Goal: Navigation & Orientation: Find specific page/section

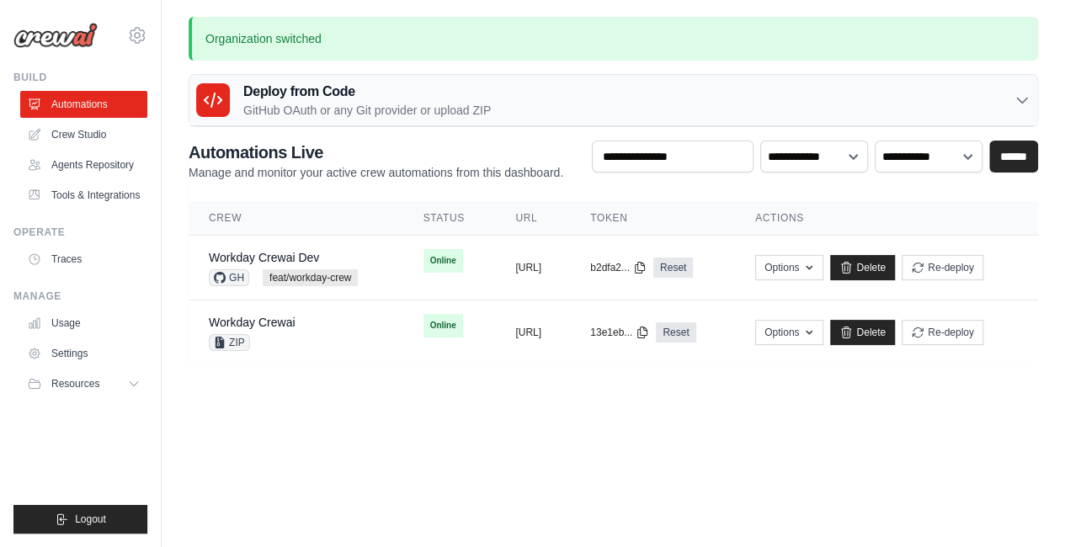
click at [482, 434] on body "lavina.mehta@ab-inbev.com AB InBev - GHQ Your organization" at bounding box center [532, 273] width 1065 height 547
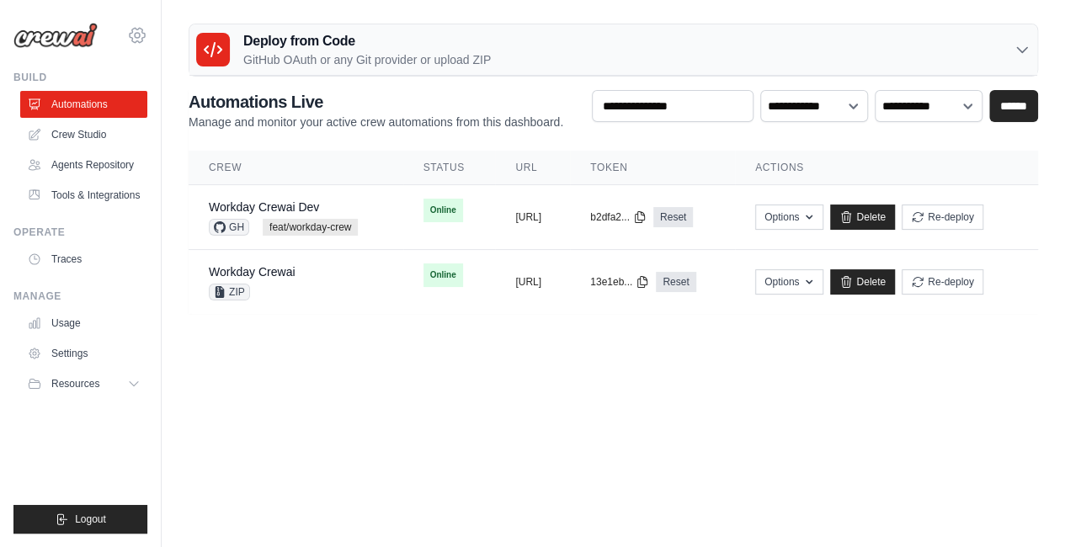
click at [136, 26] on icon at bounding box center [137, 35] width 20 height 20
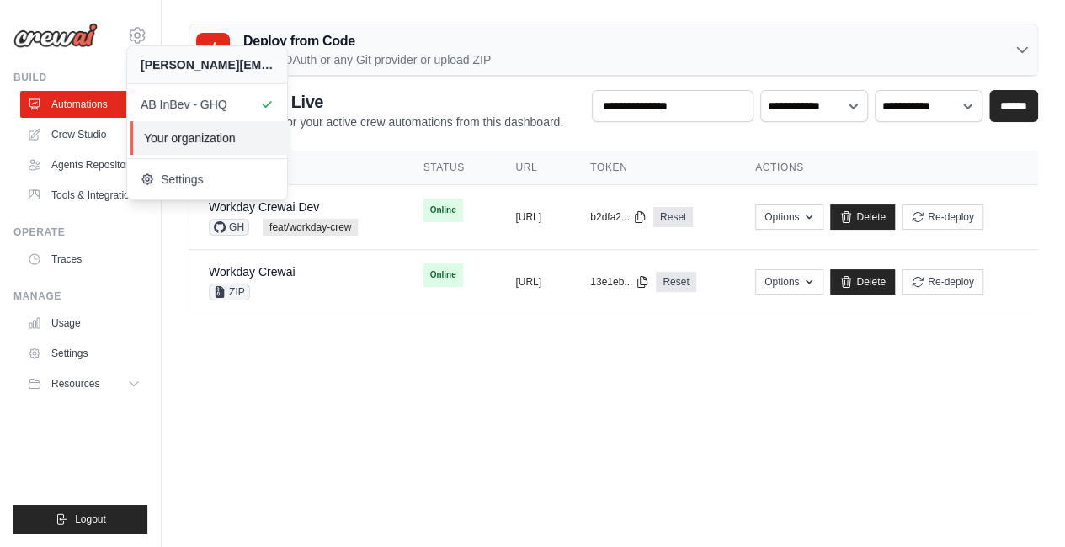
click at [194, 133] on span "Your organization" at bounding box center [210, 138] width 133 height 17
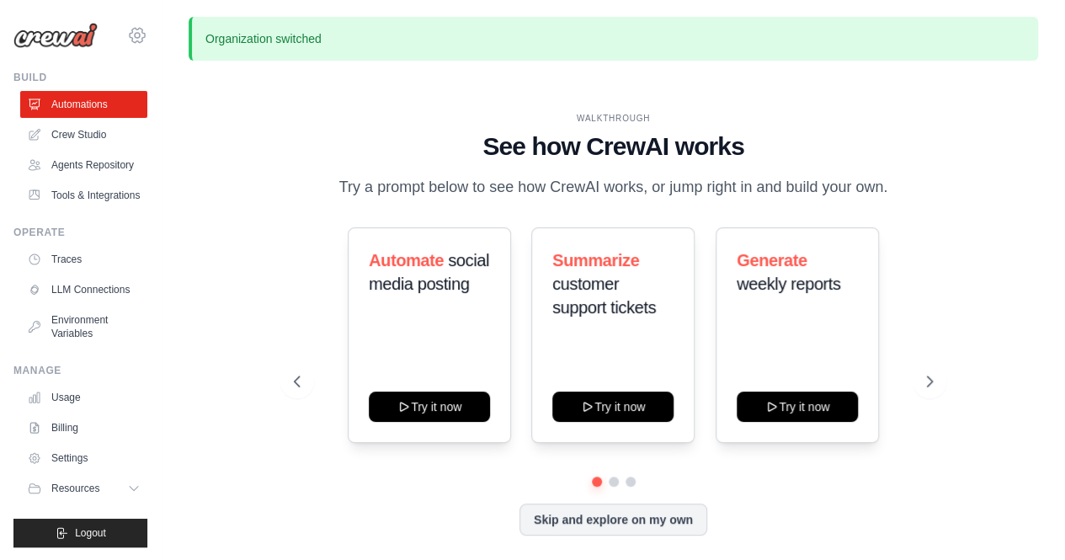
click at [138, 31] on icon at bounding box center [137, 35] width 20 height 20
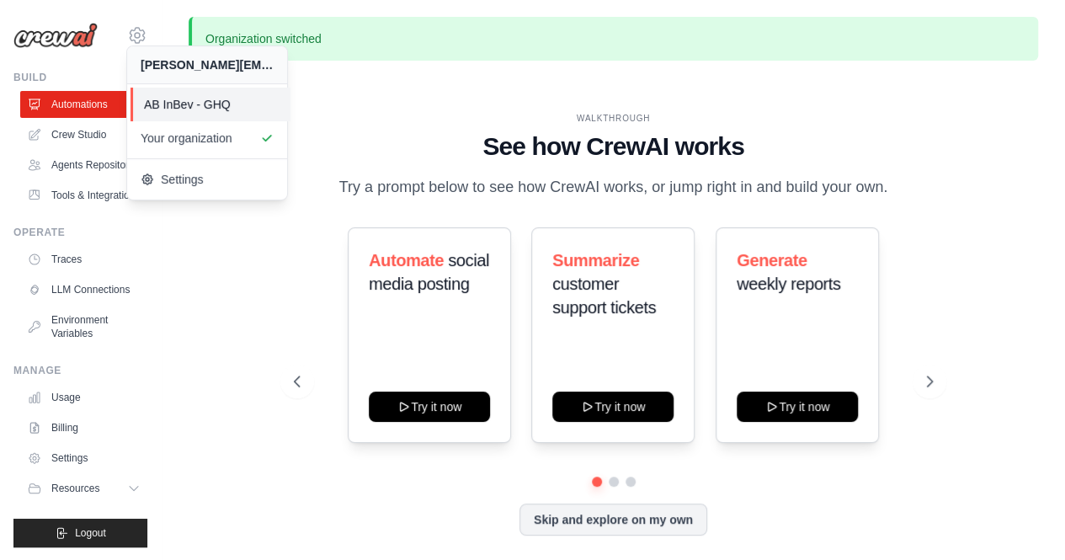
click at [234, 102] on span "AB InBev - GHQ" at bounding box center [210, 104] width 133 height 17
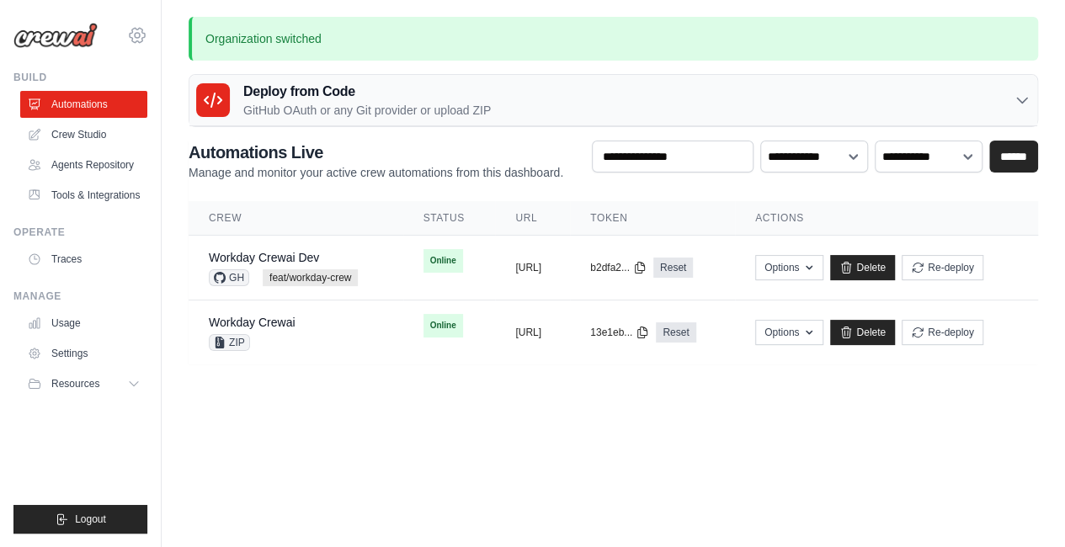
click at [141, 37] on icon at bounding box center [137, 35] width 20 height 20
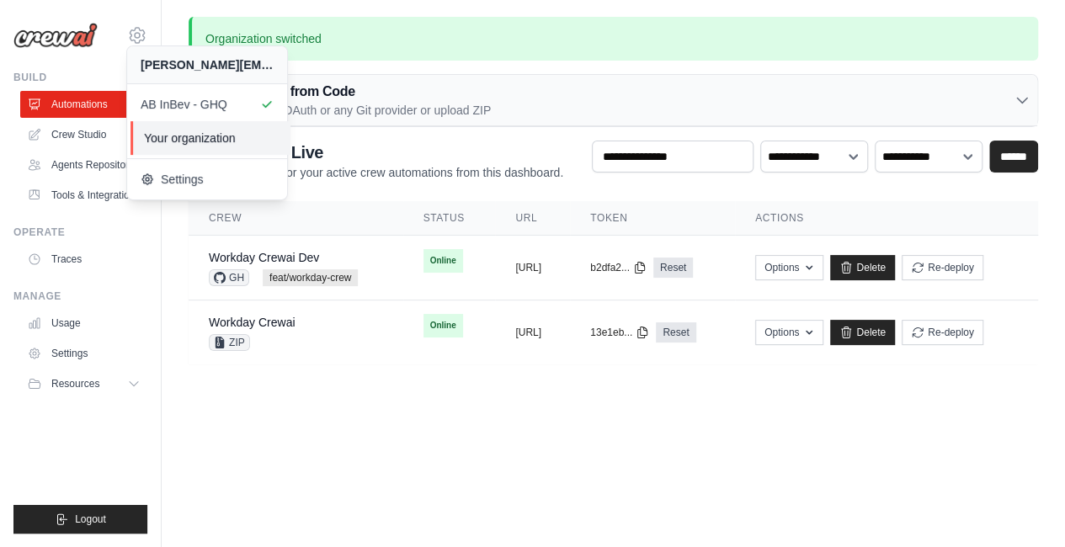
click at [222, 149] on link "Your organization" at bounding box center [211, 138] width 160 height 34
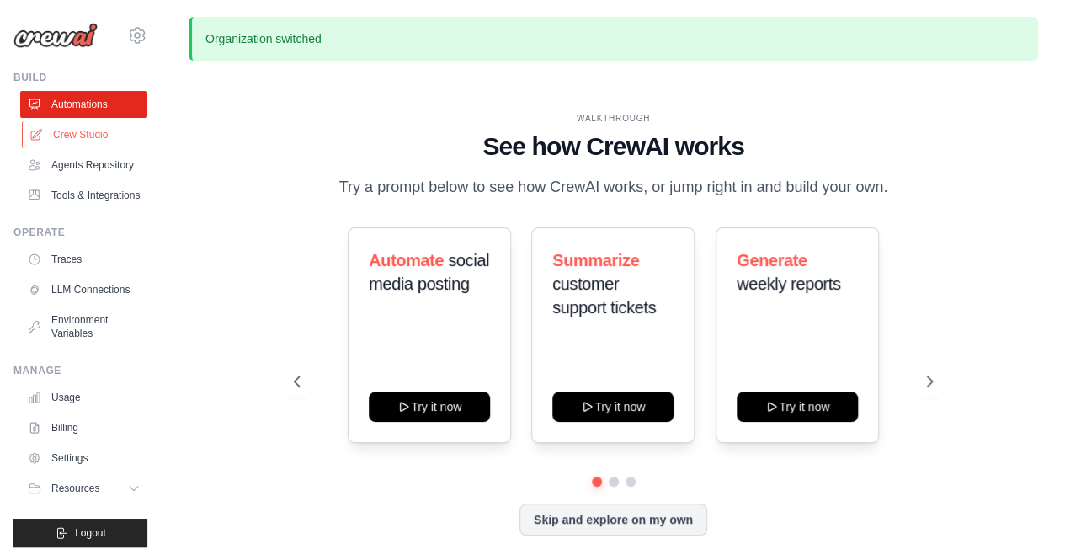
click at [98, 134] on link "Crew Studio" at bounding box center [85, 134] width 127 height 27
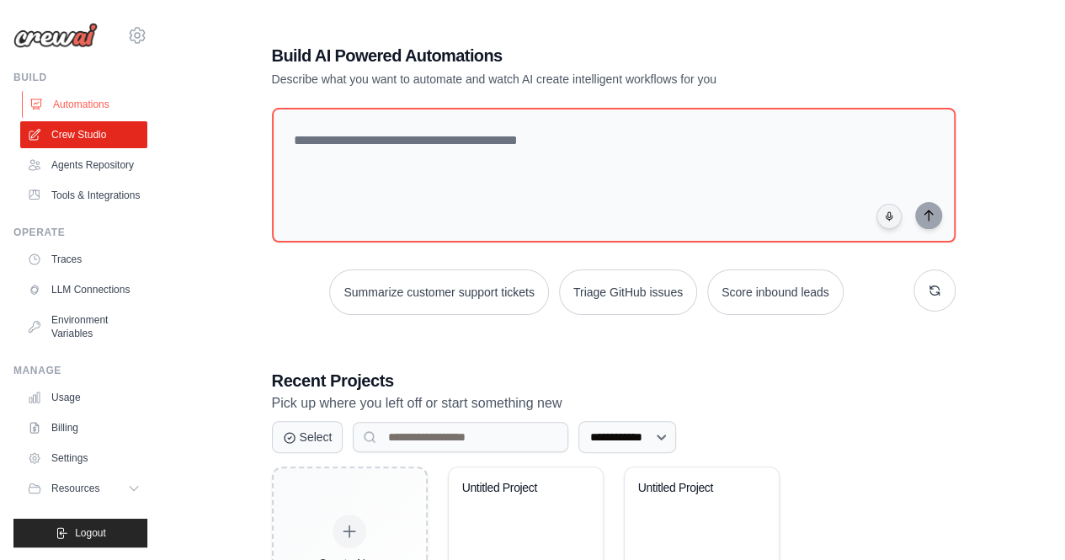
click at [107, 100] on link "Automations" at bounding box center [85, 104] width 127 height 27
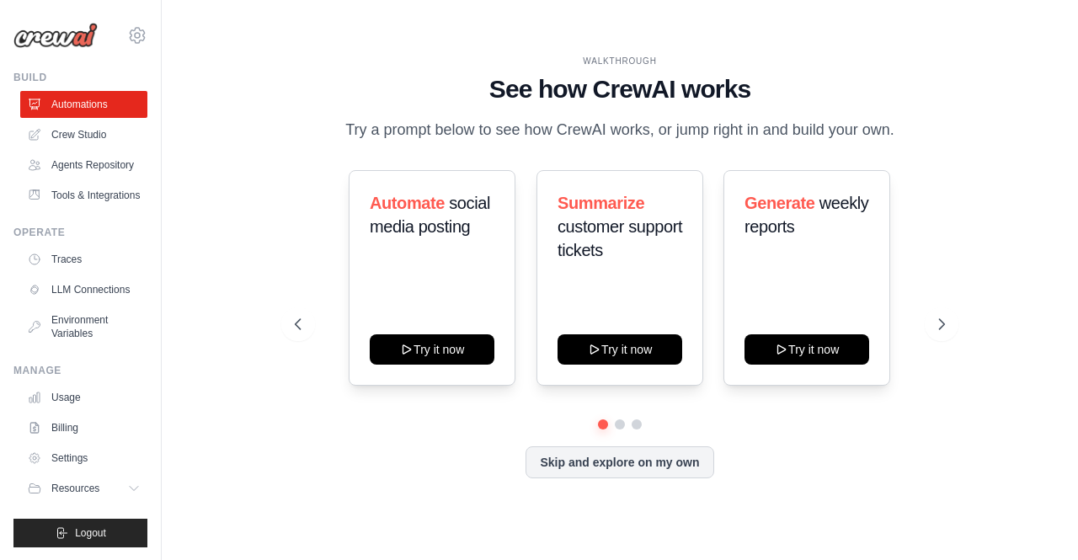
click at [621, 432] on div "Automate social media posting Try it now Summarize customer support tickets Try…" at bounding box center [619, 324] width 649 height 308
click at [621, 422] on button at bounding box center [619, 424] width 13 height 13
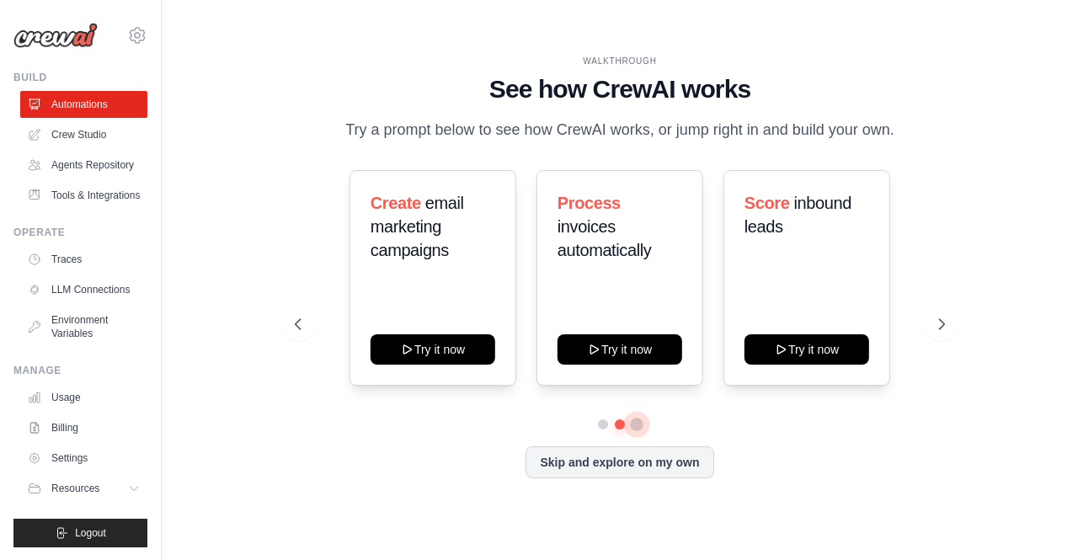
click at [642, 422] on button at bounding box center [636, 424] width 13 height 13
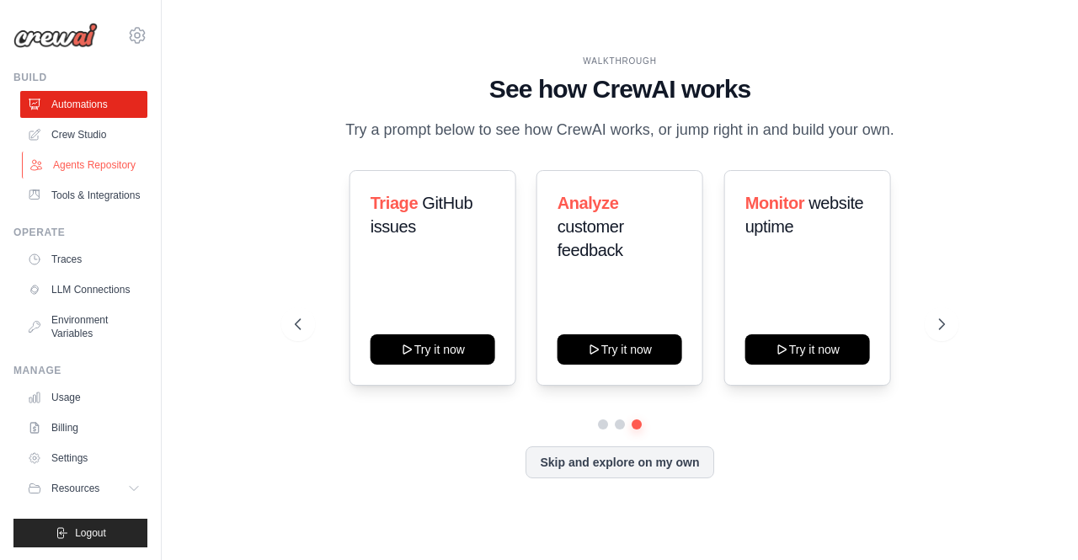
click at [93, 156] on link "Agents Repository" at bounding box center [85, 165] width 127 height 27
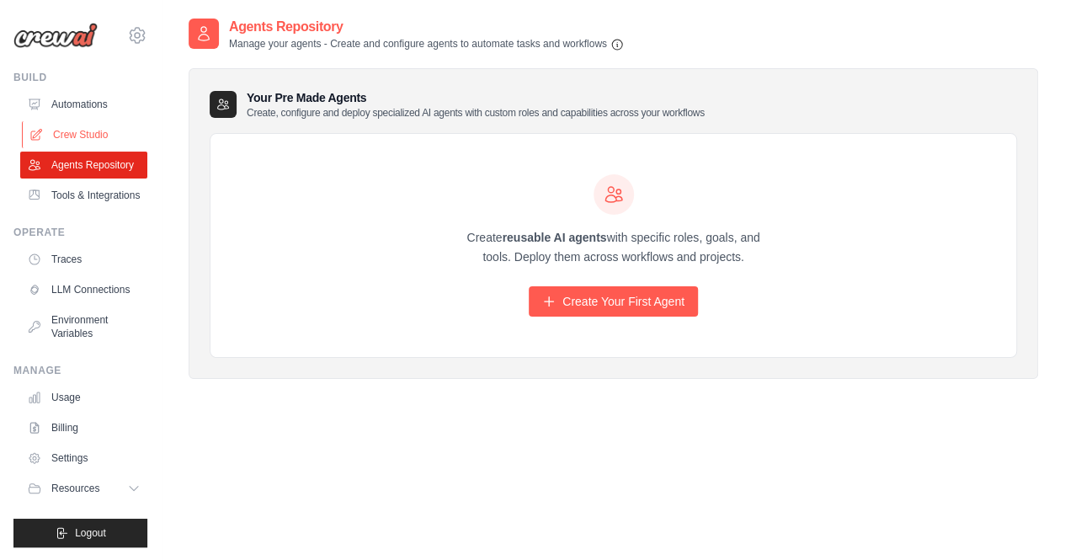
click at [83, 141] on link "Crew Studio" at bounding box center [85, 134] width 127 height 27
click at [75, 132] on link "Crew Studio" at bounding box center [85, 134] width 127 height 27
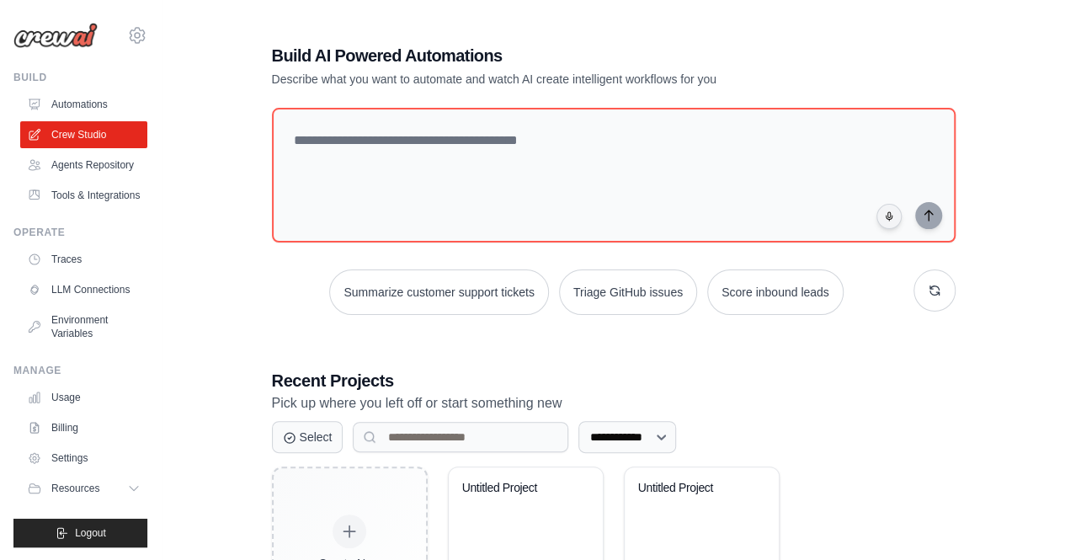
click at [83, 99] on link "Automations" at bounding box center [83, 104] width 127 height 27
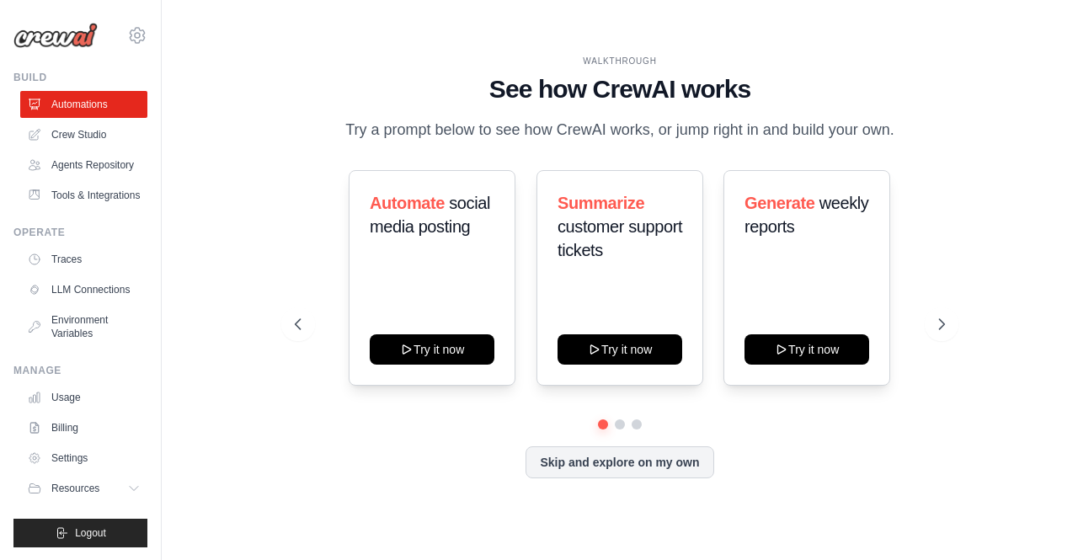
click at [138, 35] on icon at bounding box center [137, 35] width 20 height 20
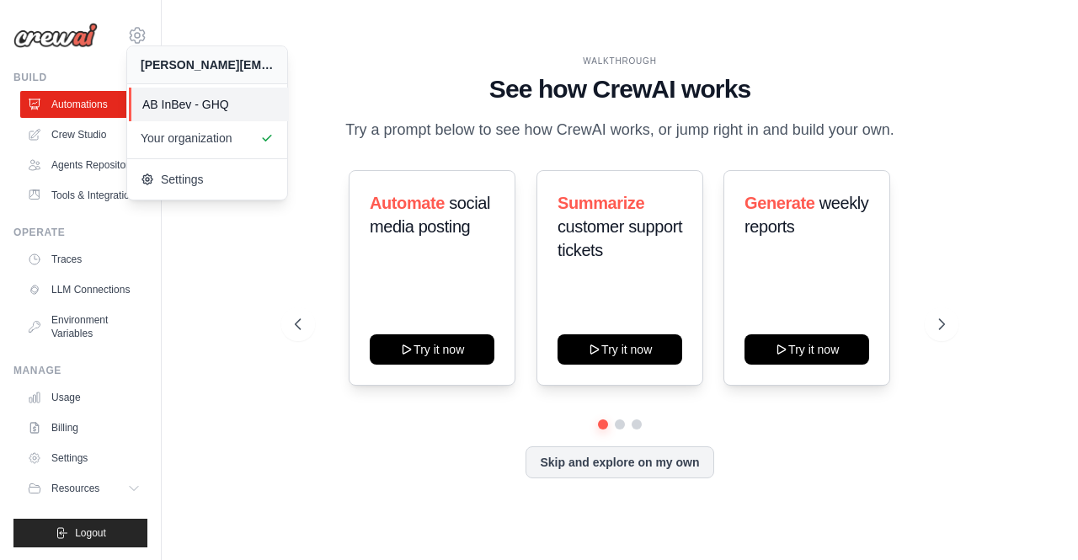
click at [179, 99] on span "AB InBev - GHQ" at bounding box center [208, 104] width 133 height 17
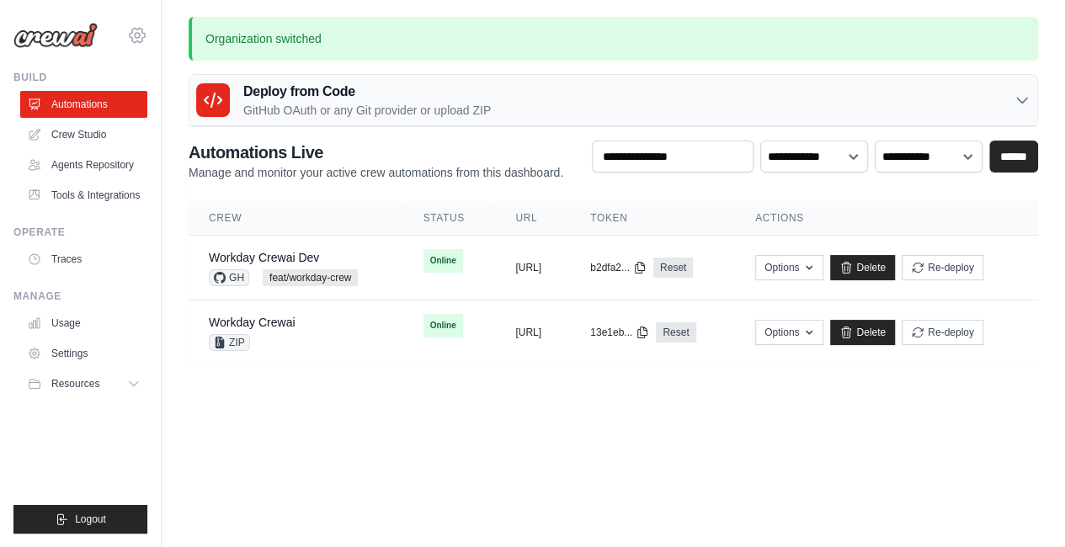
click at [135, 31] on icon at bounding box center [137, 35] width 20 height 20
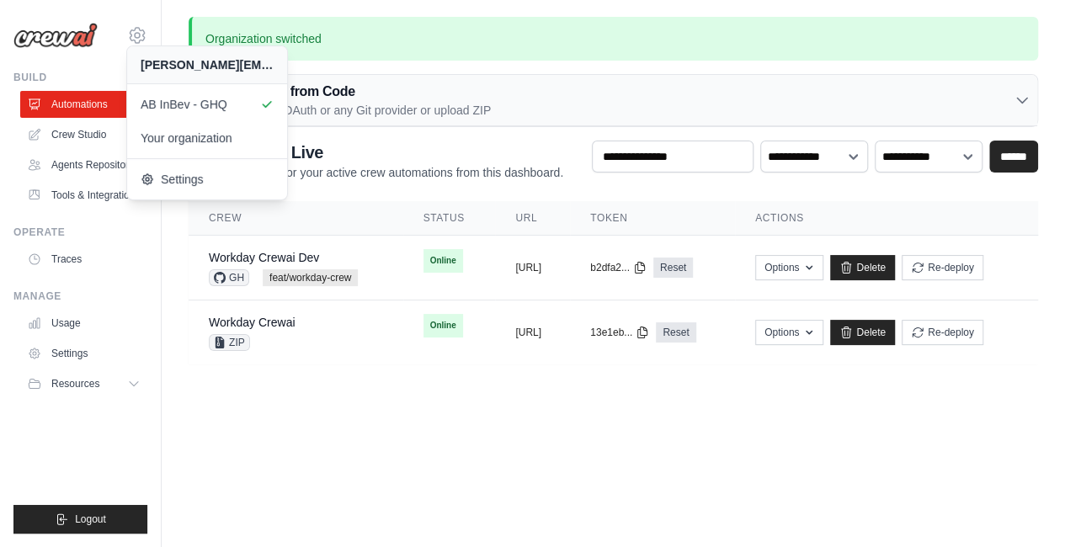
click at [366, 452] on body "[PERSON_NAME][EMAIL_ADDRESS][PERSON_NAME][DOMAIN_NAME] AB InBev - GHQ Your orga…" at bounding box center [532, 273] width 1065 height 547
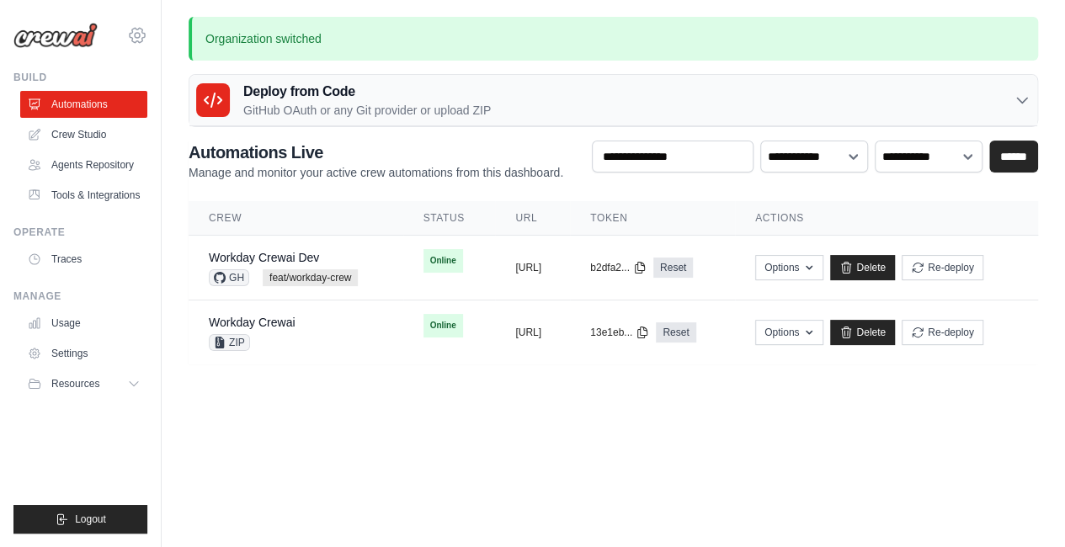
click at [136, 36] on icon at bounding box center [137, 35] width 20 height 20
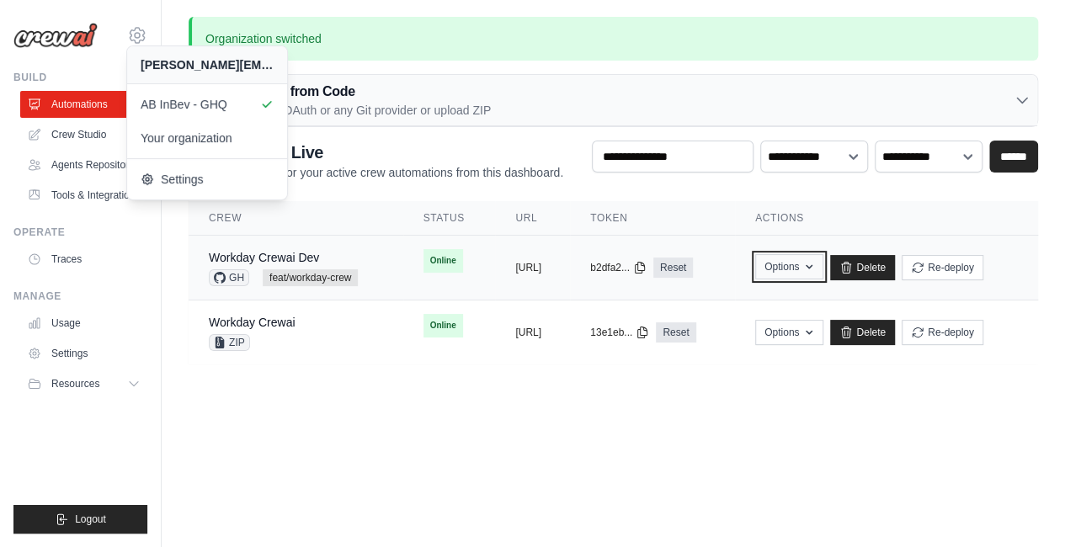
click at [813, 267] on icon "button" at bounding box center [809, 267] width 7 height 4
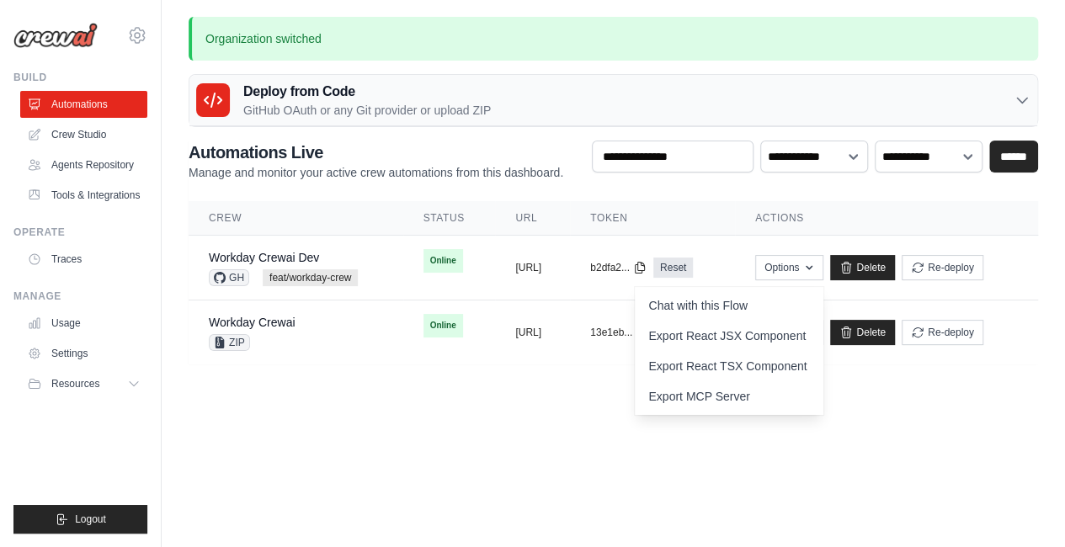
click at [583, 427] on body "[PERSON_NAME][EMAIL_ADDRESS][PERSON_NAME][DOMAIN_NAME] AB InBev - GHQ Your orga…" at bounding box center [532, 273] width 1065 height 547
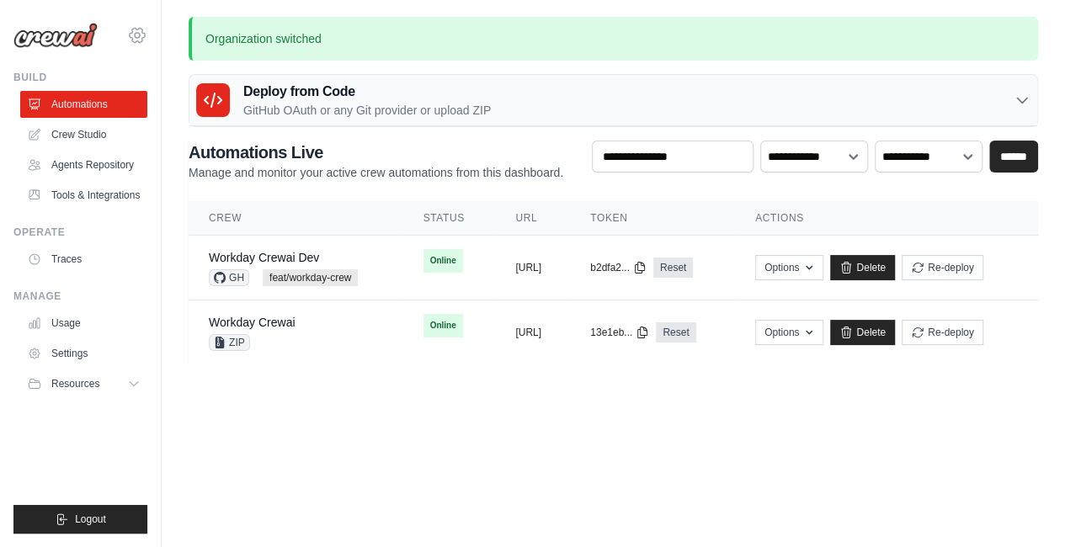
click at [145, 31] on icon at bounding box center [137, 35] width 20 height 20
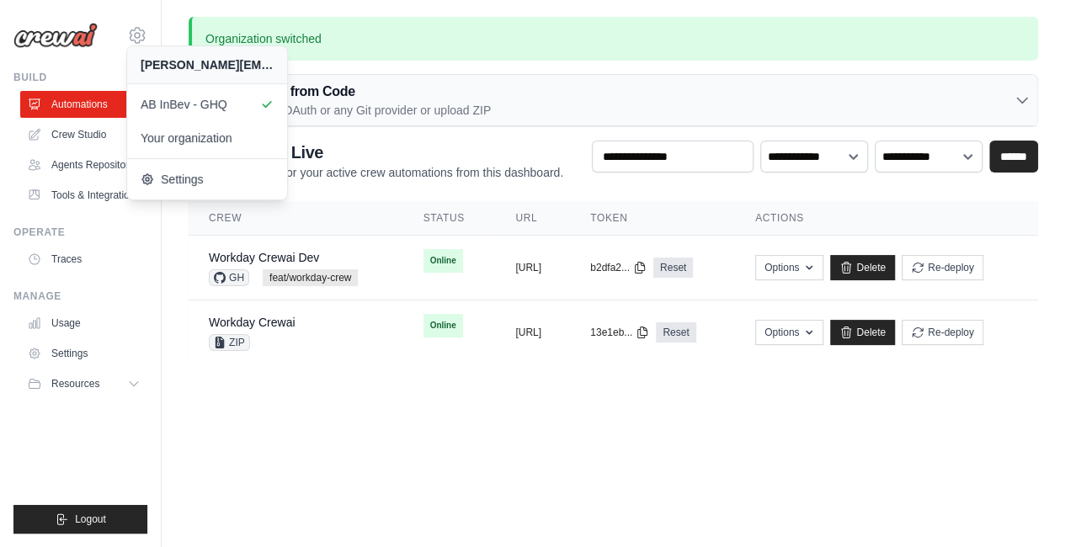
click at [403, 508] on body "[PERSON_NAME][EMAIL_ADDRESS][PERSON_NAME][DOMAIN_NAME] AB InBev - GHQ Your orga…" at bounding box center [532, 273] width 1065 height 547
